Goal: Feedback & Contribution: Submit feedback/report problem

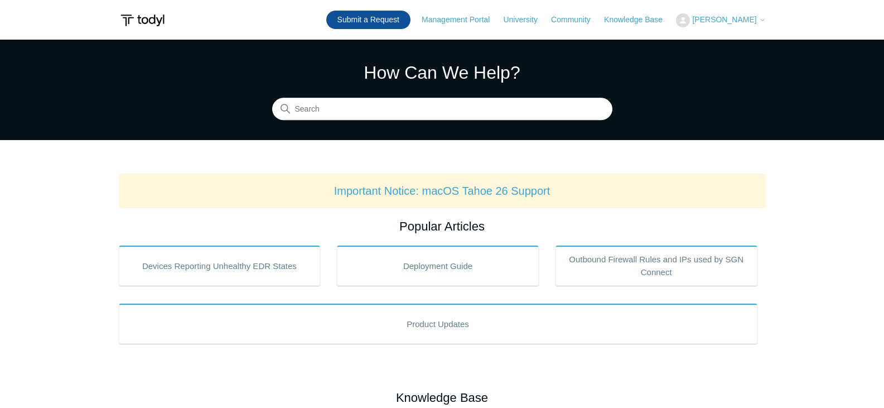
click at [386, 16] on link "Submit a Request" at bounding box center [368, 20] width 84 height 18
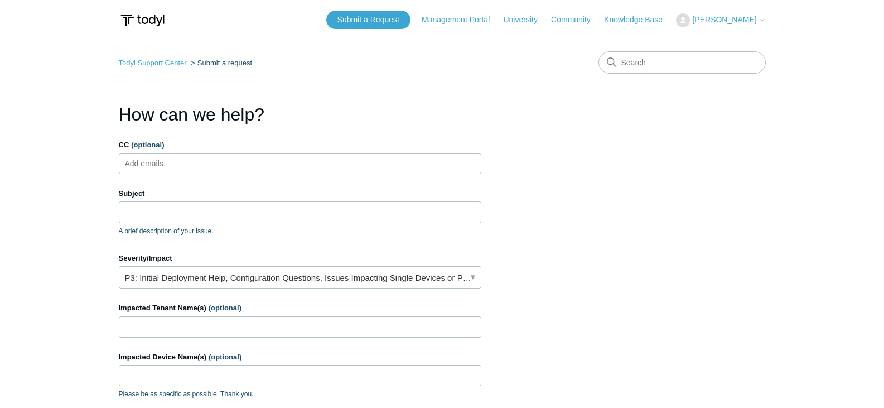
click at [462, 23] on link "Management Portal" at bounding box center [460, 20] width 79 height 12
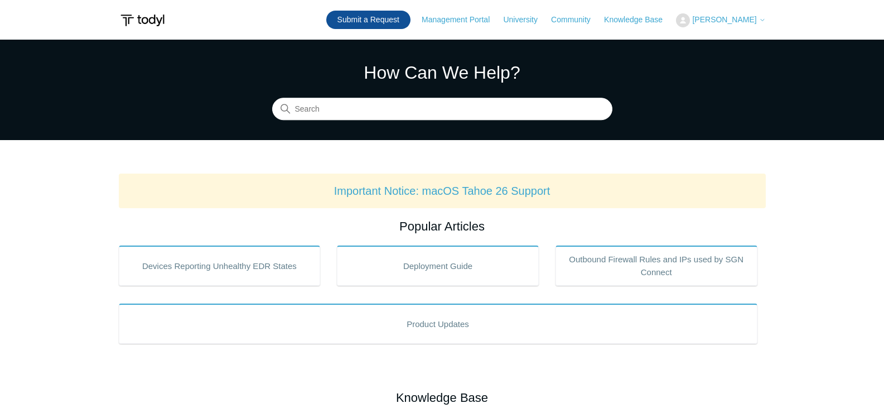
click at [376, 17] on link "Submit a Request" at bounding box center [368, 20] width 84 height 18
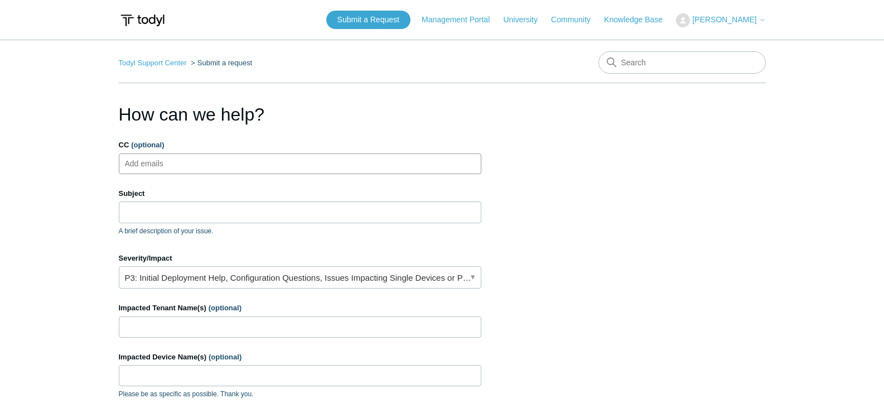
click at [172, 164] on input "CC (optional)" at bounding box center [153, 163] width 66 height 17
drag, startPoint x: 181, startPoint y: 165, endPoint x: 107, endPoint y: 165, distance: 74.1
click at [107, 165] on main "Todyl Support Center Submit a request How can we help? CC (optional) Add emails…" at bounding box center [442, 327] width 884 height 575
type input "Add SGN - not installing"
click at [160, 214] on input "Subject" at bounding box center [300, 211] width 362 height 21
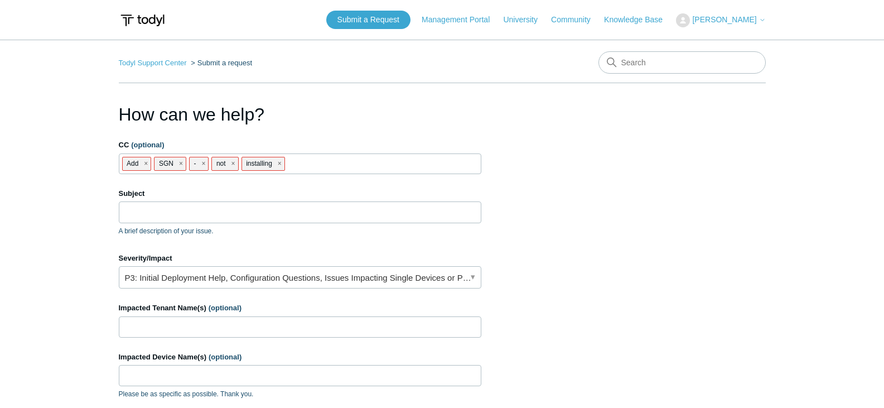
click at [202, 162] on span "close" at bounding box center [203, 163] width 4 height 13
click at [210, 162] on span "close" at bounding box center [211, 163] width 4 height 13
click at [229, 163] on span "close" at bounding box center [227, 163] width 4 height 13
click at [175, 213] on input "Subject" at bounding box center [300, 211] width 362 height 21
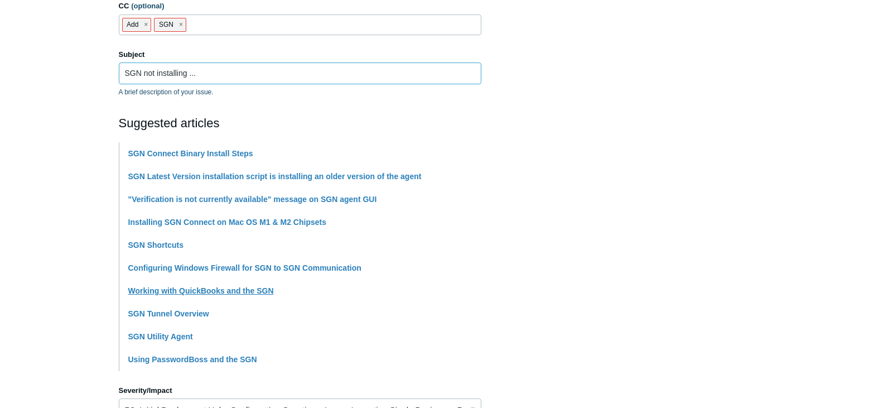
scroll to position [167, 0]
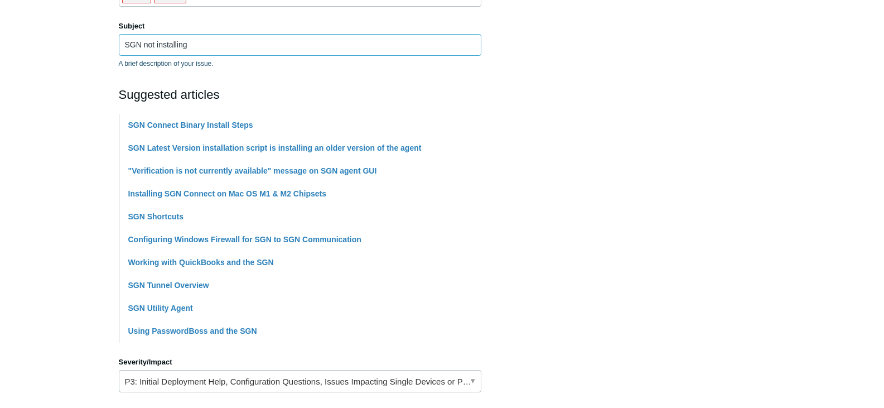
type input "SGN not installing"
click at [320, 75] on form "CC (optional) Add SGN Subject SGN not installing A brief description of your is…" at bounding box center [300, 338] width 362 height 732
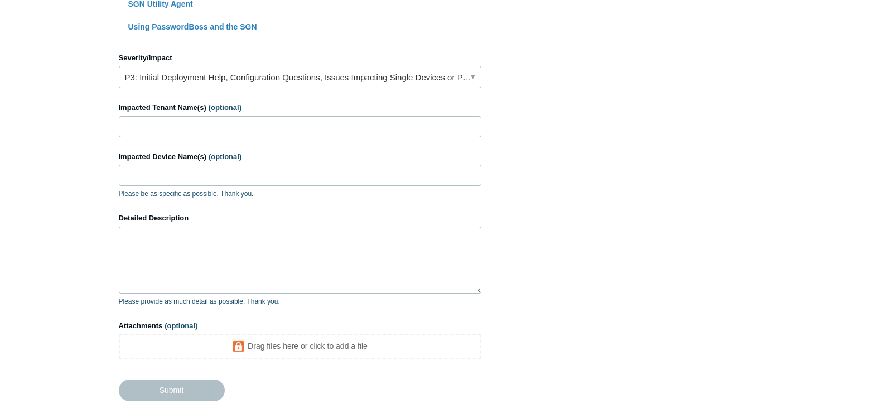
scroll to position [502, 0]
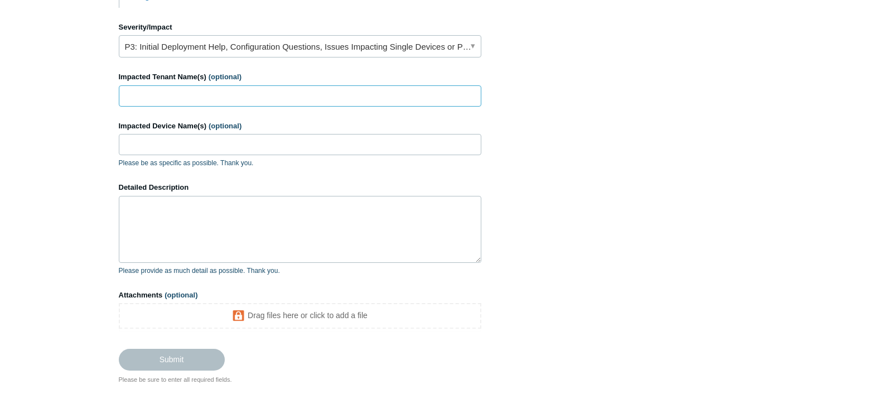
click at [181, 93] on input "Impacted Tenant Name(s) (optional)" at bounding box center [300, 95] width 362 height 21
type input "Tri City Grain"
click at [158, 144] on input "Impacted Device Name(s) (optional)" at bounding box center [300, 144] width 362 height 21
type input "TCGPC005"
click at [202, 216] on textarea "Detailed Description" at bounding box center [300, 229] width 362 height 67
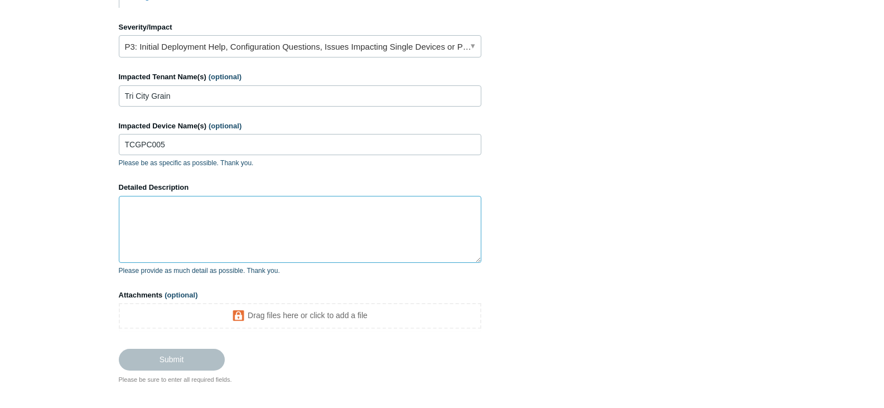
click at [177, 216] on textarea "Detailed Description" at bounding box center [300, 229] width 362 height 67
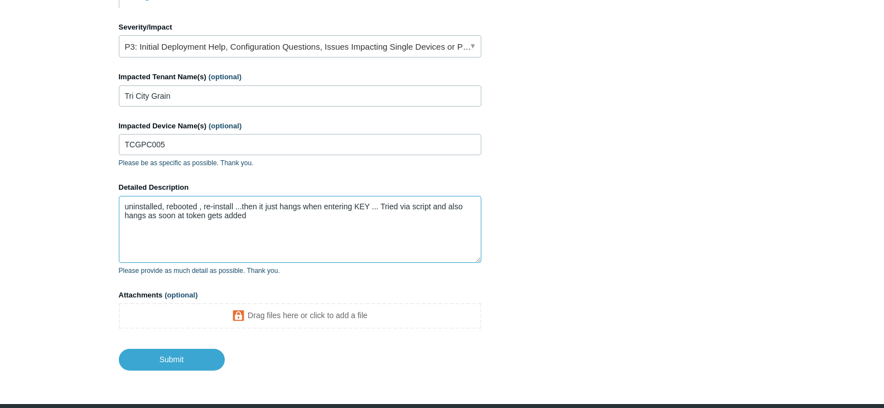
click at [294, 213] on textarea "uninstalled, rebooted , re-install ...then it just hangs when entering KEY ... …" at bounding box center [300, 229] width 362 height 67
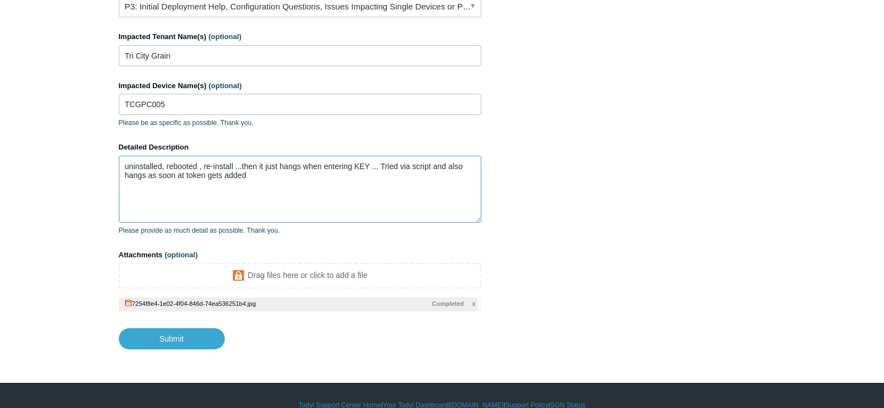
click at [370, 167] on textarea "uninstalled, rebooted , re-install ...then it just hangs when entering KEY ... …" at bounding box center [300, 189] width 362 height 67
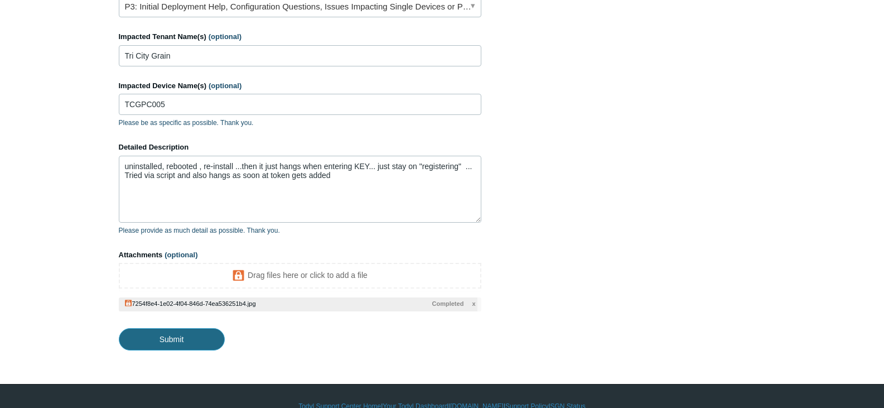
click at [179, 336] on input "Submit" at bounding box center [172, 339] width 106 height 22
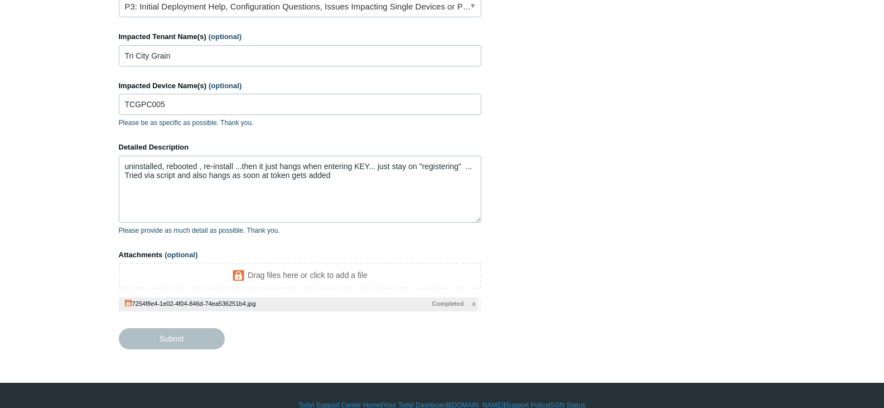
type textarea "uninstalled, rebooted , re-install ...then it just hangs when entering KEY... j…"
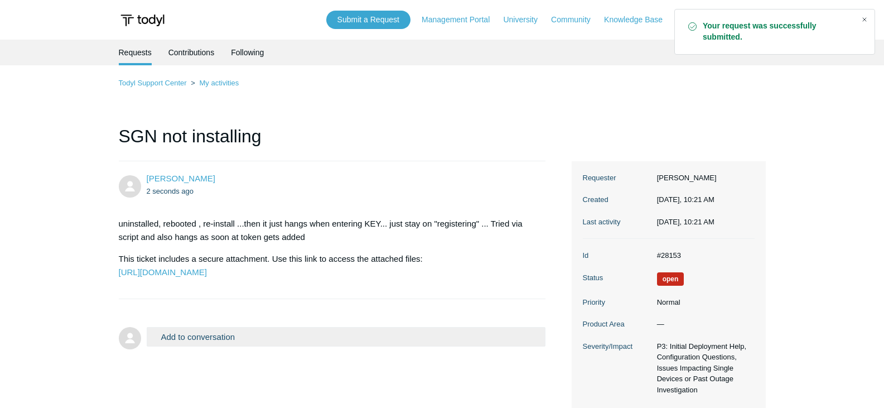
click at [865, 21] on div "Close" at bounding box center [864, 20] width 16 height 16
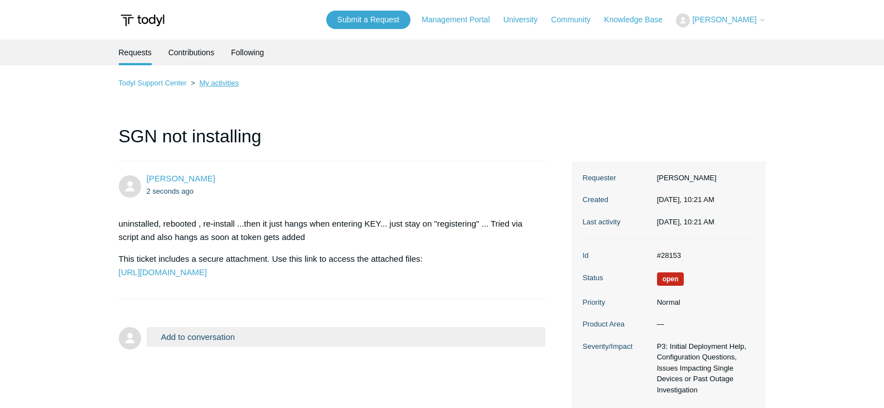
click at [222, 82] on link "My activities" at bounding box center [219, 83] width 40 height 8
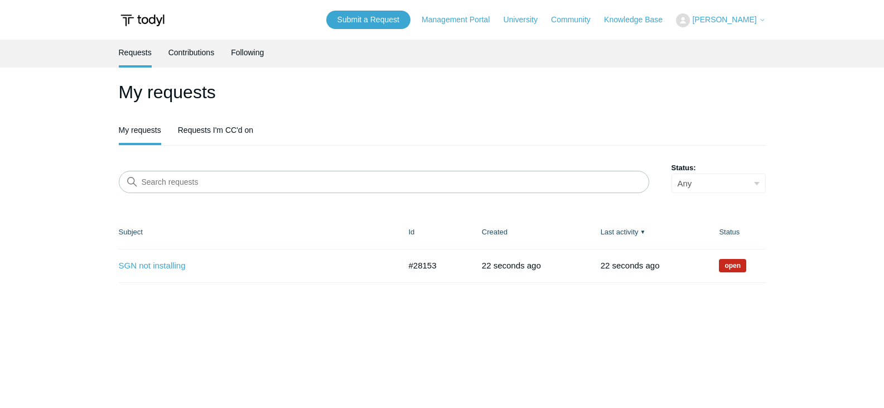
click at [544, 95] on h1 "My requests" at bounding box center [442, 92] width 647 height 27
click at [559, 85] on h1 "My requests" at bounding box center [442, 92] width 647 height 27
click at [210, 130] on link "Requests I'm CC'd on" at bounding box center [215, 128] width 75 height 23
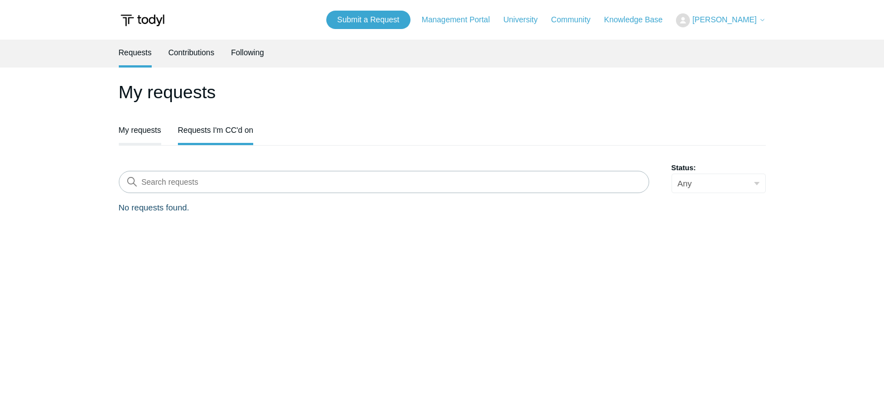
click at [147, 130] on link "My requests" at bounding box center [140, 128] width 42 height 23
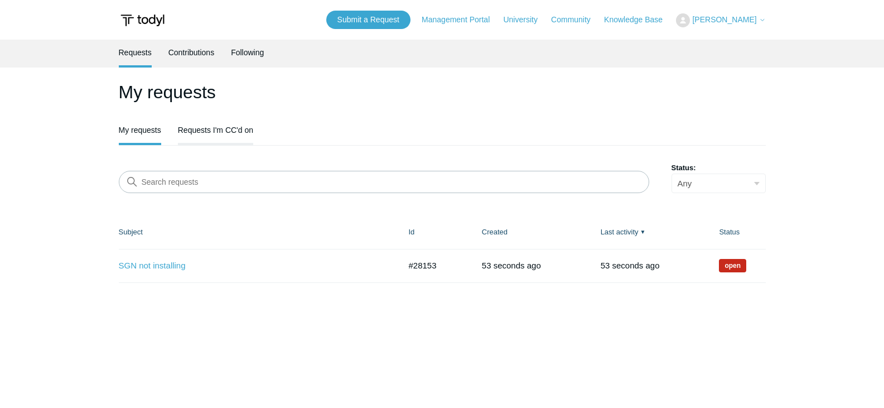
click at [200, 133] on link "Requests I'm CC'd on" at bounding box center [215, 128] width 75 height 23
click at [174, 260] on link "SGN not installing" at bounding box center [251, 265] width 265 height 13
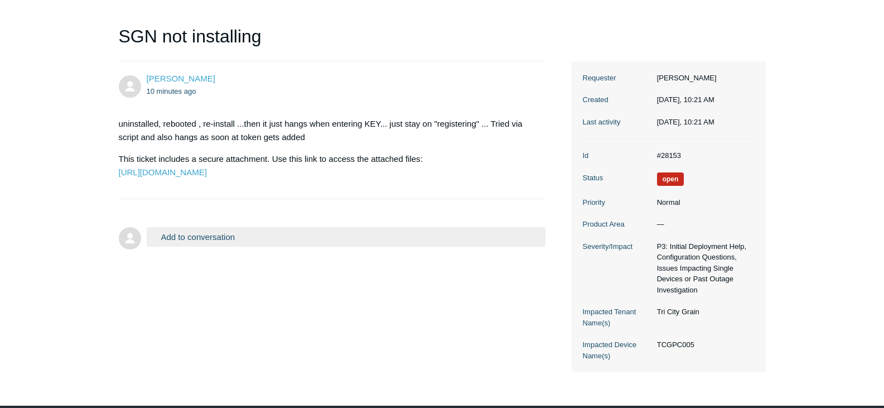
scroll to position [30, 0]
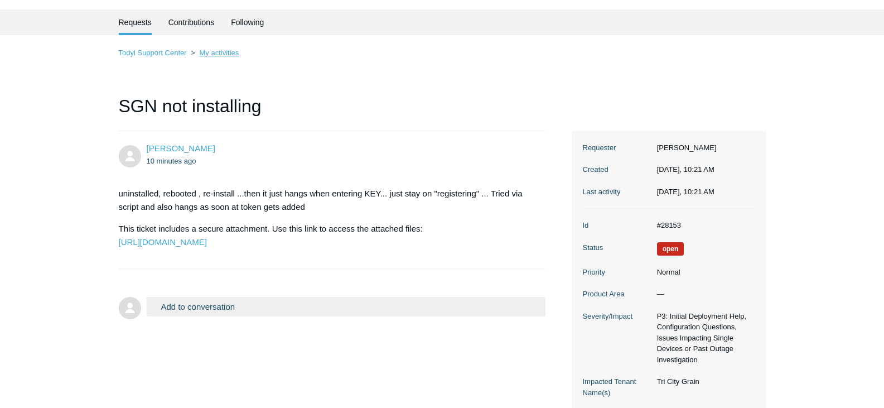
click at [221, 49] on link "My activities" at bounding box center [219, 53] width 40 height 8
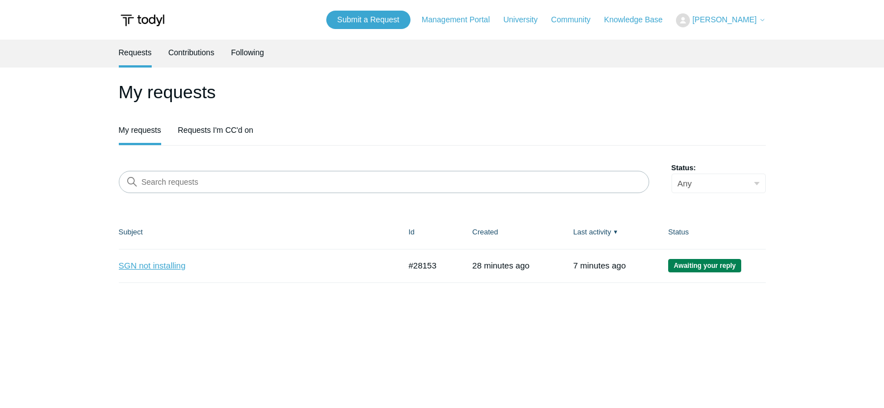
click at [159, 265] on link "SGN not installing" at bounding box center [251, 265] width 265 height 13
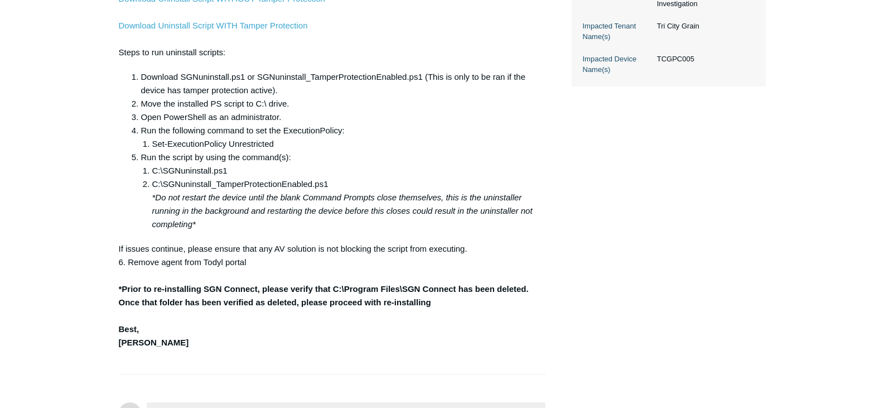
scroll to position [390, 0]
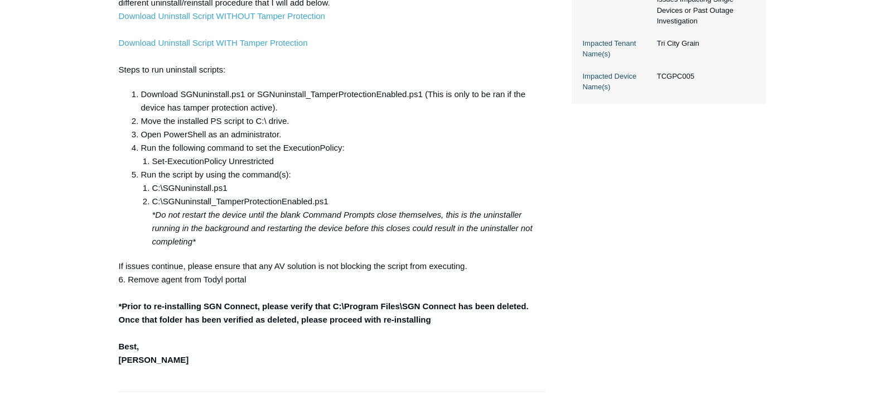
click at [79, 163] on main "Requests Contributions Following Todyl Support Center My activities SGN not ins…" at bounding box center [442, 57] width 884 height 817
drag, startPoint x: 149, startPoint y: 189, endPoint x: 269, endPoint y: 182, distance: 120.6
click at [269, 168] on li "Set-ExecutionPolicy Unrestricted" at bounding box center [343, 160] width 382 height 13
drag, startPoint x: 304, startPoint y: 188, endPoint x: 298, endPoint y: 182, distance: 9.1
click at [297, 168] on li "Set-ExecutionPolicy Unrestricted" at bounding box center [343, 160] width 382 height 13
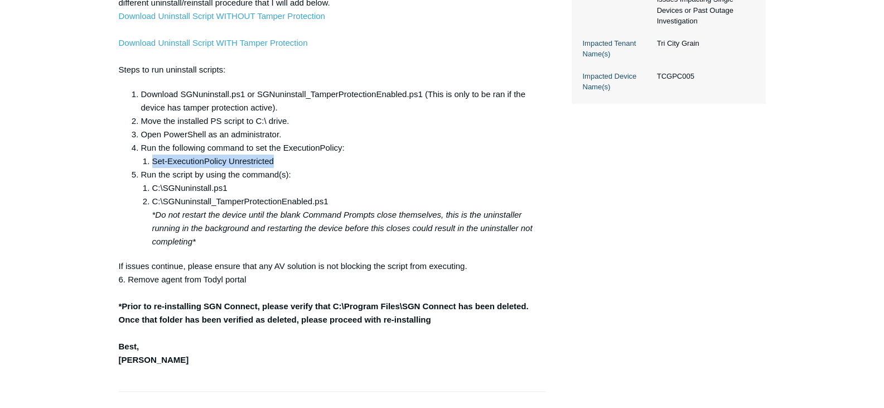
drag, startPoint x: 153, startPoint y: 186, endPoint x: 289, endPoint y: 185, distance: 136.0
click at [289, 168] on li "Set-ExecutionPolicy Unrestricted" at bounding box center [343, 160] width 382 height 13
copy li "Set-ExecutionPolicy Unrestricted"
